Goal: Task Accomplishment & Management: Manage account settings

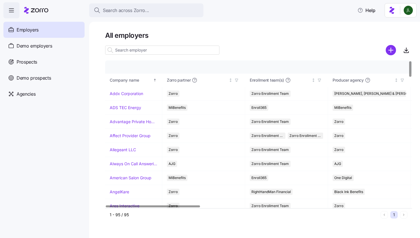
click at [120, 51] on input at bounding box center [162, 49] width 114 height 9
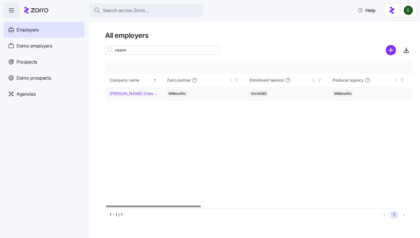
type input "nesmi"
click at [133, 92] on link "NeSmith Chevrolet" at bounding box center [134, 94] width 48 height 6
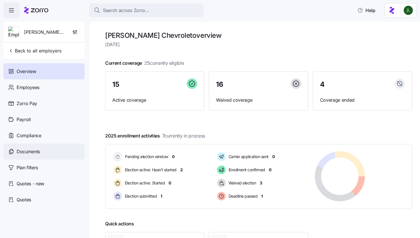
click at [37, 149] on span "Documents" at bounding box center [28, 151] width 23 height 7
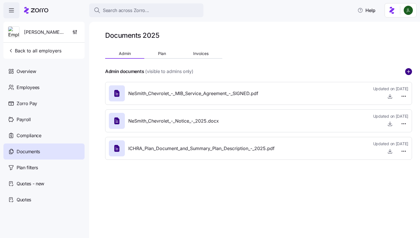
click at [406, 72] on circle "add icon" at bounding box center [409, 71] width 6 height 6
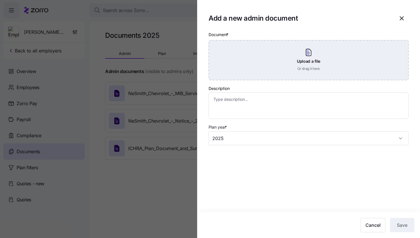
click at [293, 60] on div "Upload a file Or drag it here" at bounding box center [309, 60] width 200 height 40
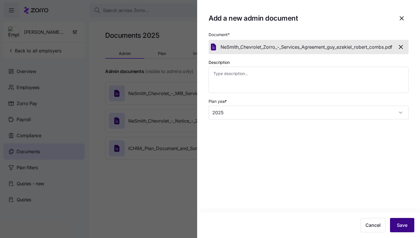
click at [405, 223] on span "Save" at bounding box center [402, 224] width 11 height 7
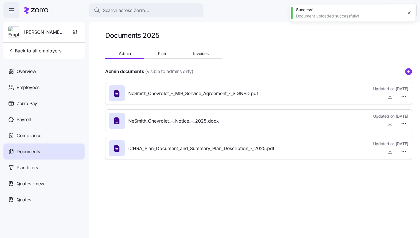
type textarea "x"
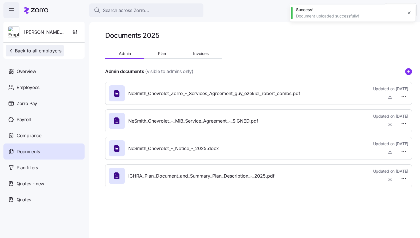
click at [34, 49] on span "Back to all employers" at bounding box center [34, 50] width 53 height 7
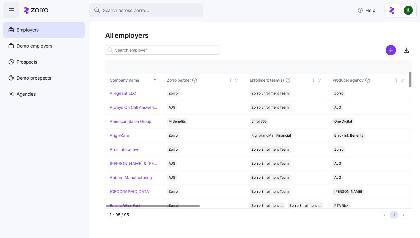
scroll to position [119, 0]
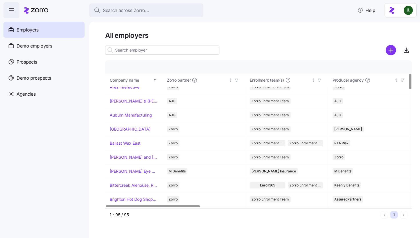
click at [167, 52] on input at bounding box center [162, 49] width 114 height 9
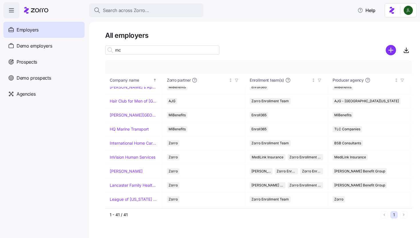
scroll to position [0, 0]
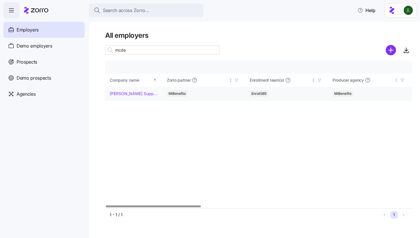
type input "mcda"
click at [144, 97] on td "McDaniel Supply Company" at bounding box center [133, 94] width 57 height 14
click at [138, 94] on link "McDaniel Supply Company" at bounding box center [134, 94] width 48 height 6
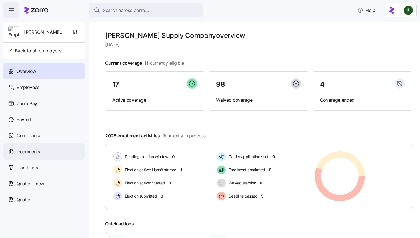
click at [37, 150] on span "Documents" at bounding box center [28, 151] width 23 height 7
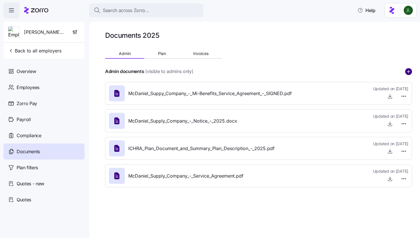
click at [408, 71] on circle "add icon" at bounding box center [409, 71] width 6 height 6
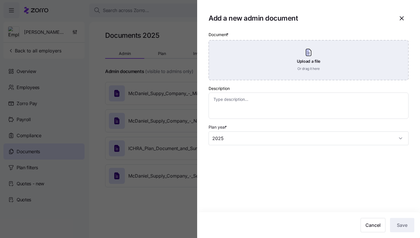
click at [273, 70] on div "Upload a file Or drag it here" at bounding box center [309, 60] width 200 height 40
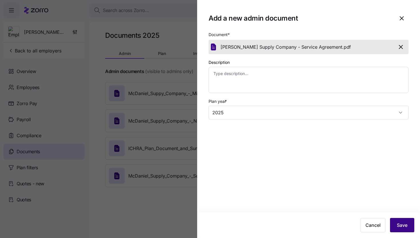
click at [402, 225] on span "Save" at bounding box center [402, 224] width 11 height 7
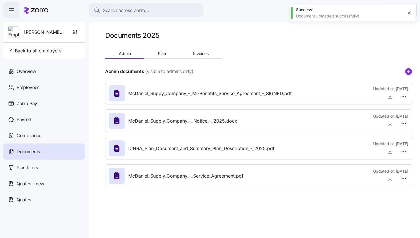
type textarea "x"
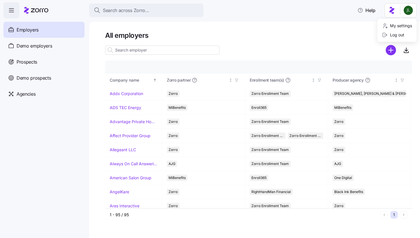
click at [410, 13] on html "Search across Zorro... Help Employers Demo employers Prospects Demo prospects A…" at bounding box center [210, 117] width 420 height 234
click at [400, 35] on div "Log out" at bounding box center [393, 35] width 22 height 6
